Goal: Task Accomplishment & Management: Manage account settings

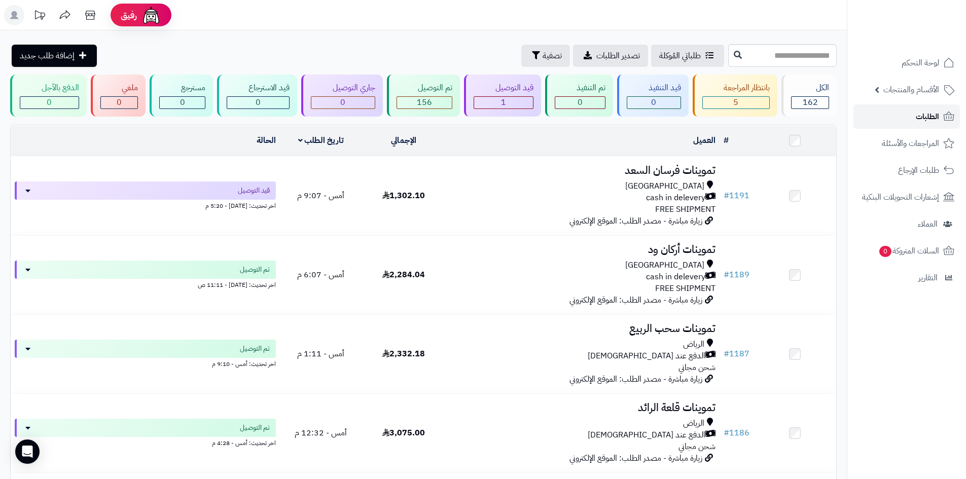
click at [894, 112] on link "الطلبات" at bounding box center [907, 116] width 107 height 24
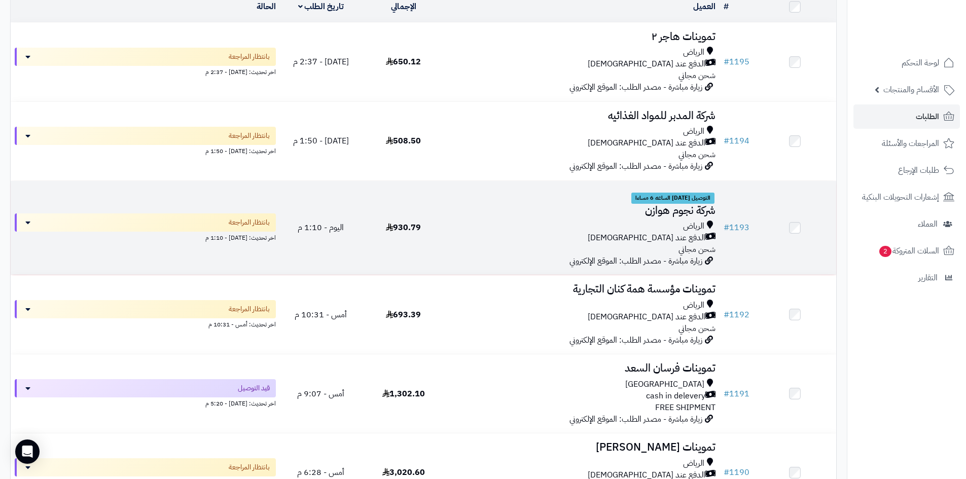
scroll to position [152, 0]
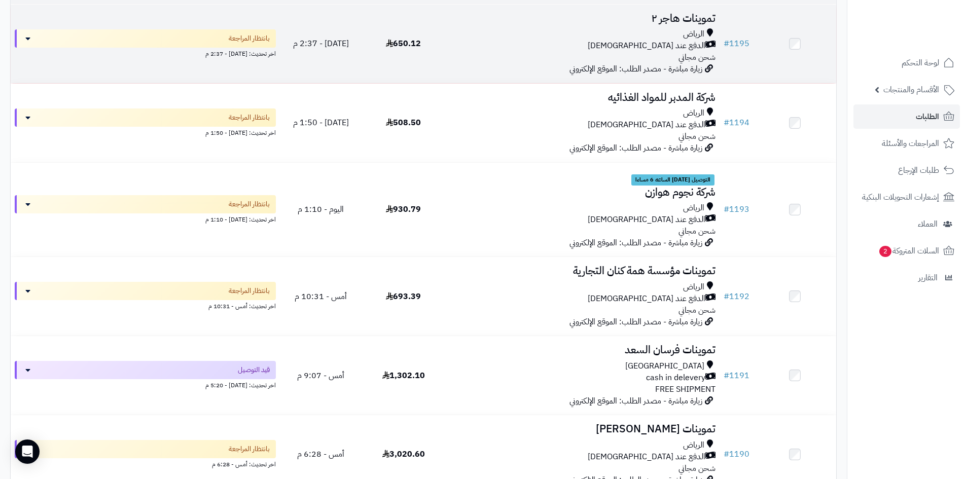
click at [541, 62] on td "تموينات هاجر ٢ الرياض الدفع عند الاستلام شحن مجاني زيارة مباشرة - مصدر الطلب: ا…" at bounding box center [582, 44] width 275 height 79
click at [477, 61] on div "الرياض الدفع عند الاستلام شحن مجاني" at bounding box center [582, 45] width 267 height 35
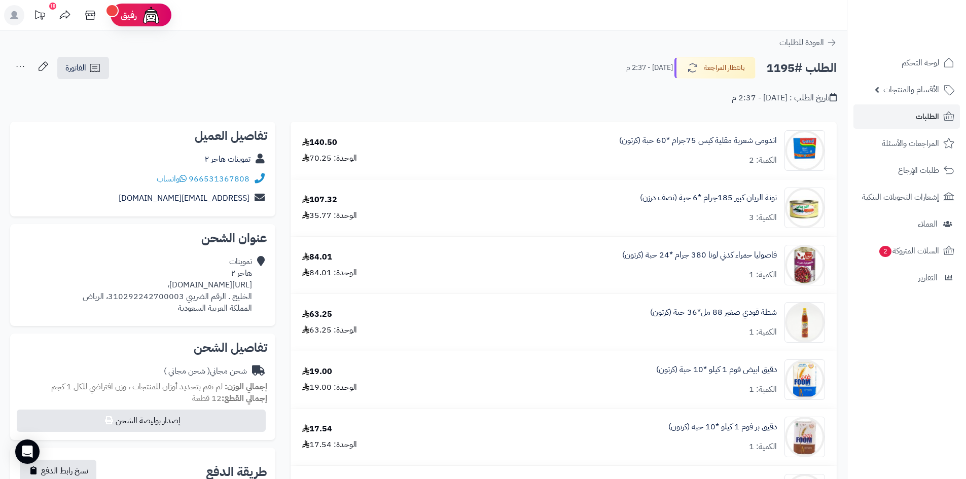
drag, startPoint x: 252, startPoint y: 286, endPoint x: 53, endPoint y: 279, distance: 199.4
click at [83, 279] on div "تموينات هاجر ٢ https://maps.app.goo.gl/KVHDi8WZbyLfgVek9?g_st=ac، الخليج . الرق…" at bounding box center [167, 285] width 169 height 58
copy div "https://maps.app.goo.gl/KVHDi8WZbyLfgVek9?g_st=ac"
drag, startPoint x: 252, startPoint y: 178, endPoint x: 193, endPoint y: 179, distance: 58.3
click at [193, 179] on div "966531367808 واتساب" at bounding box center [142, 179] width 249 height 20
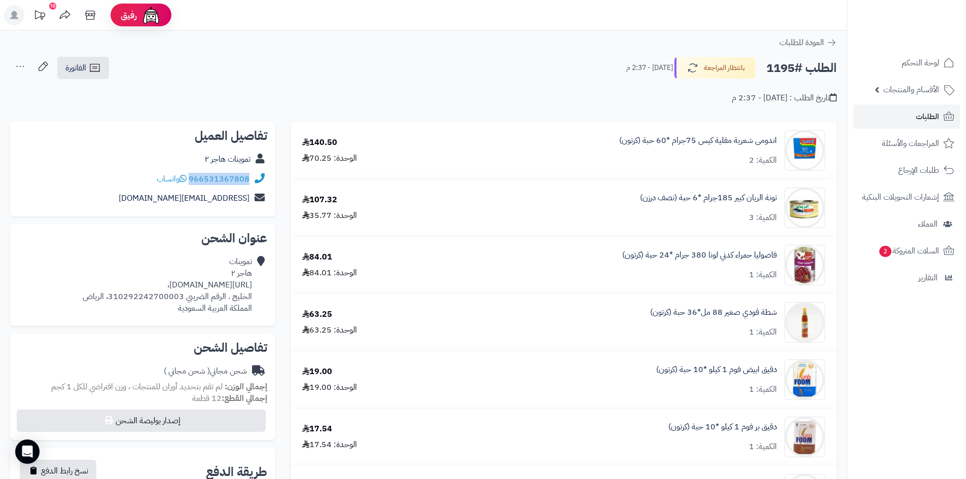
copy div "966531367808"
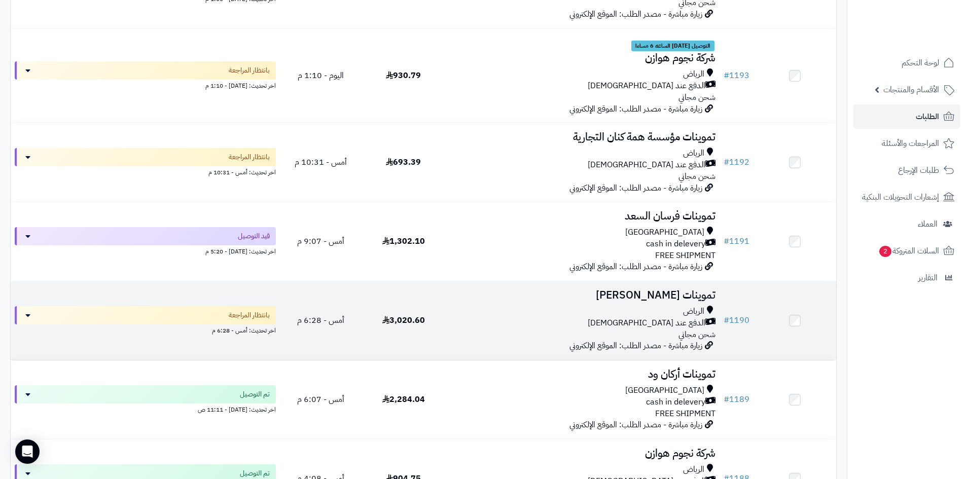
scroll to position [304, 0]
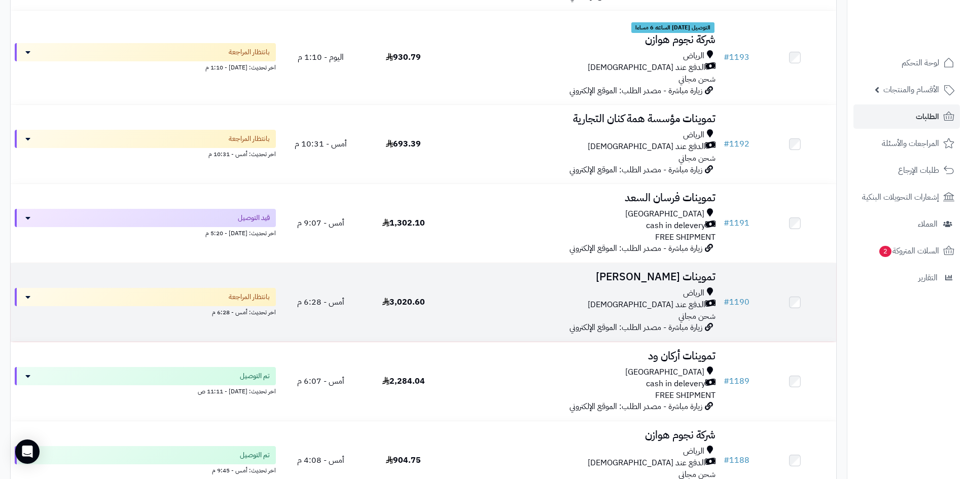
click at [557, 296] on div "الرياض" at bounding box center [582, 294] width 267 height 12
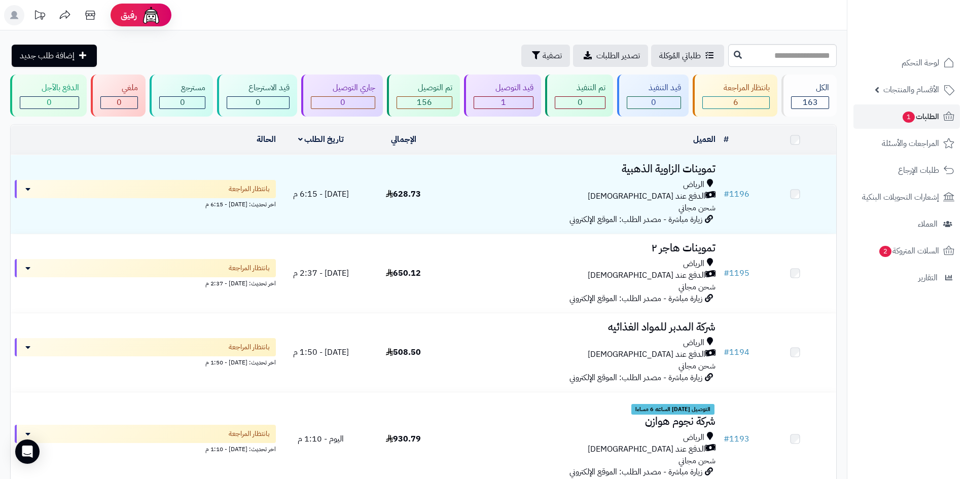
scroll to position [383, 0]
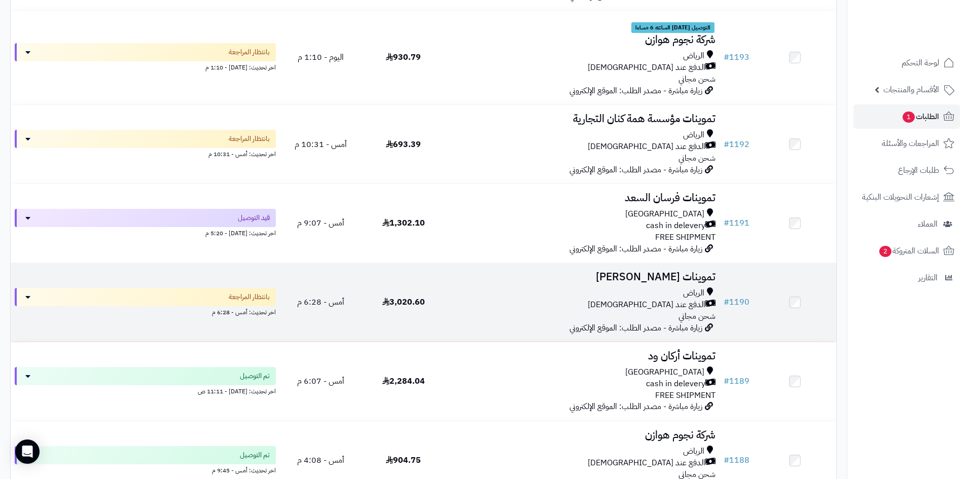
click at [541, 290] on div "الرياض" at bounding box center [582, 294] width 267 height 12
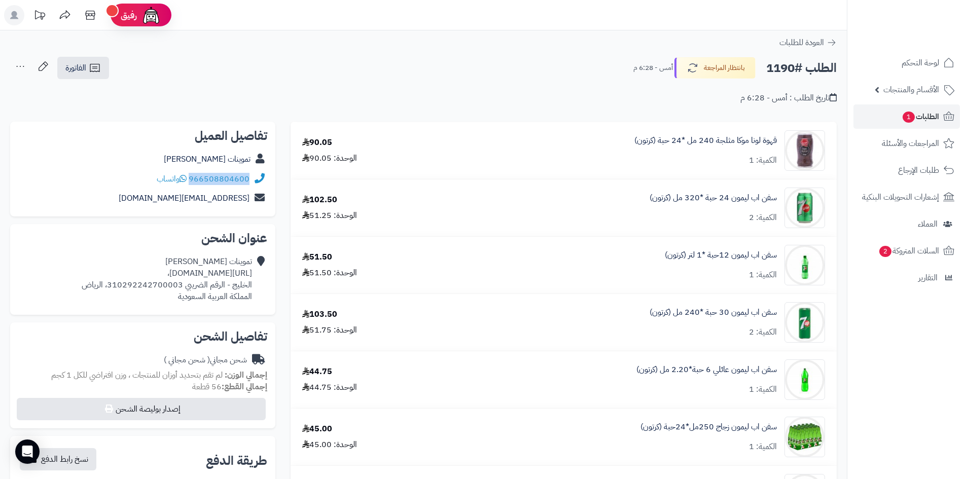
drag, startPoint x: 250, startPoint y: 178, endPoint x: 191, endPoint y: 179, distance: 58.8
click at [191, 179] on div "966508804600 واتساب" at bounding box center [142, 179] width 249 height 20
copy link "966508804600"
drag, startPoint x: 252, startPoint y: 275, endPoint x: 52, endPoint y: 270, distance: 199.9
click at [82, 270] on div "تموينات [PERSON_NAME] [URL][DOMAIN_NAME]، الخليج - الرقم الضريبي 31029224270000…" at bounding box center [167, 279] width 170 height 46
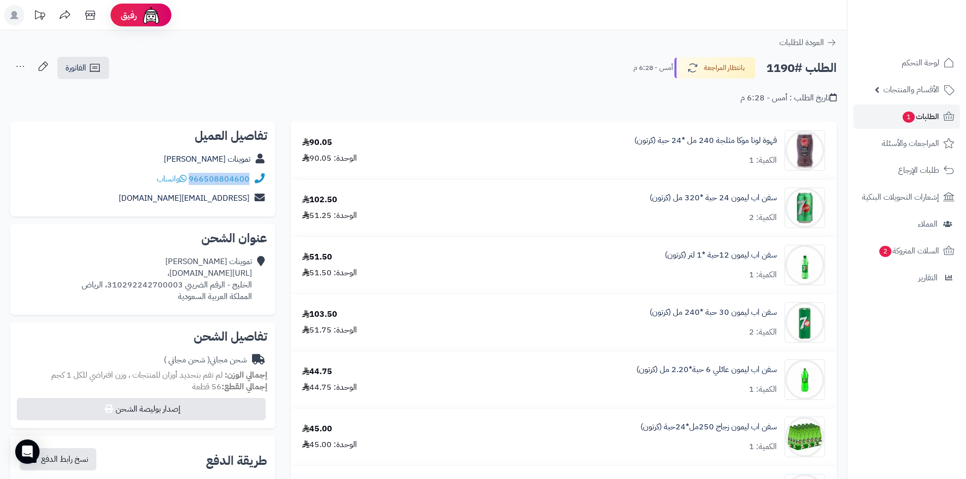
copy div "[URL][DOMAIN_NAME]"
